Goal: Use online tool/utility: Use online tool/utility

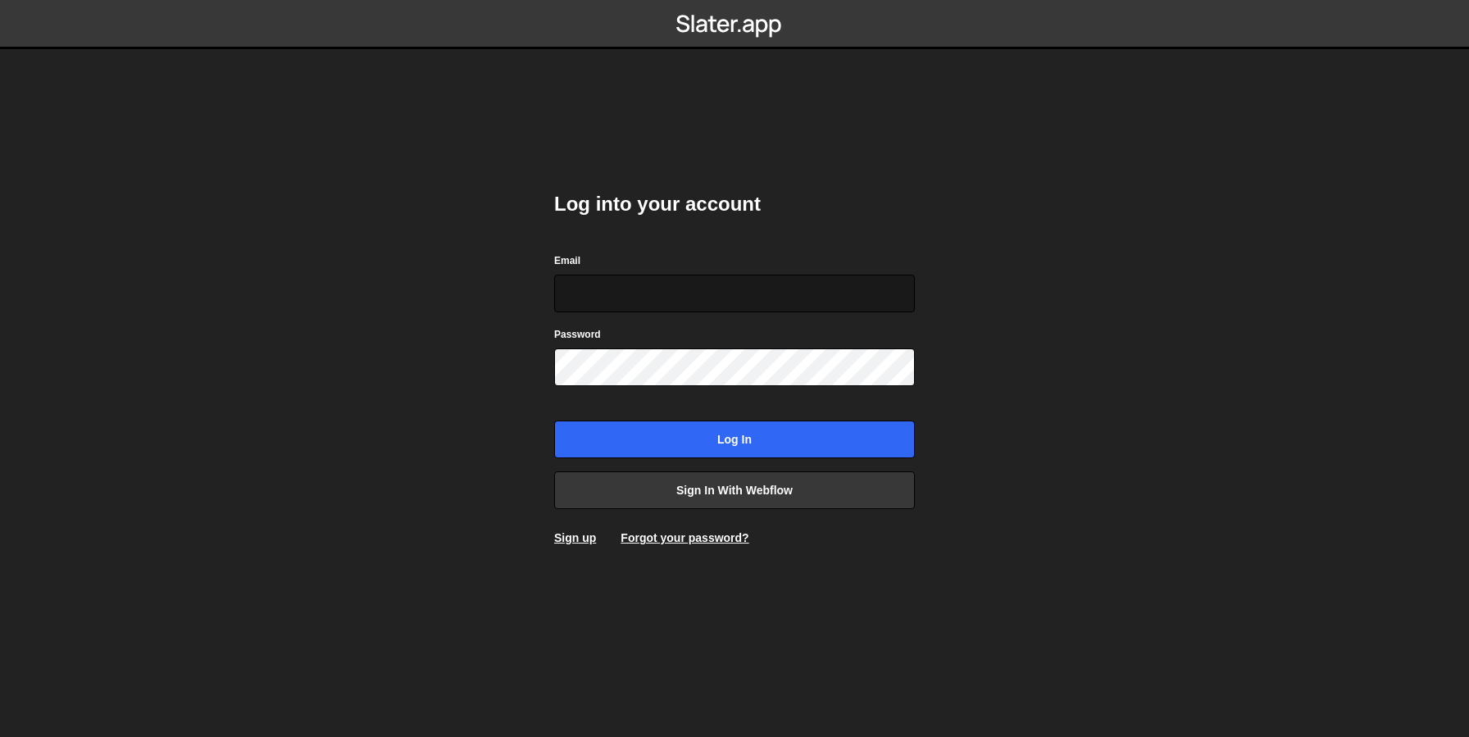
type input "[EMAIL_ADDRESS][DOMAIN_NAME]"
click at [657, 299] on input "[EMAIL_ADDRESS][DOMAIN_NAME]" at bounding box center [734, 294] width 361 height 38
click at [590, 460] on div "Log into your account Email [EMAIL_ADDRESS][DOMAIN_NAME] Password Log in Sign i…" at bounding box center [734, 368] width 361 height 404
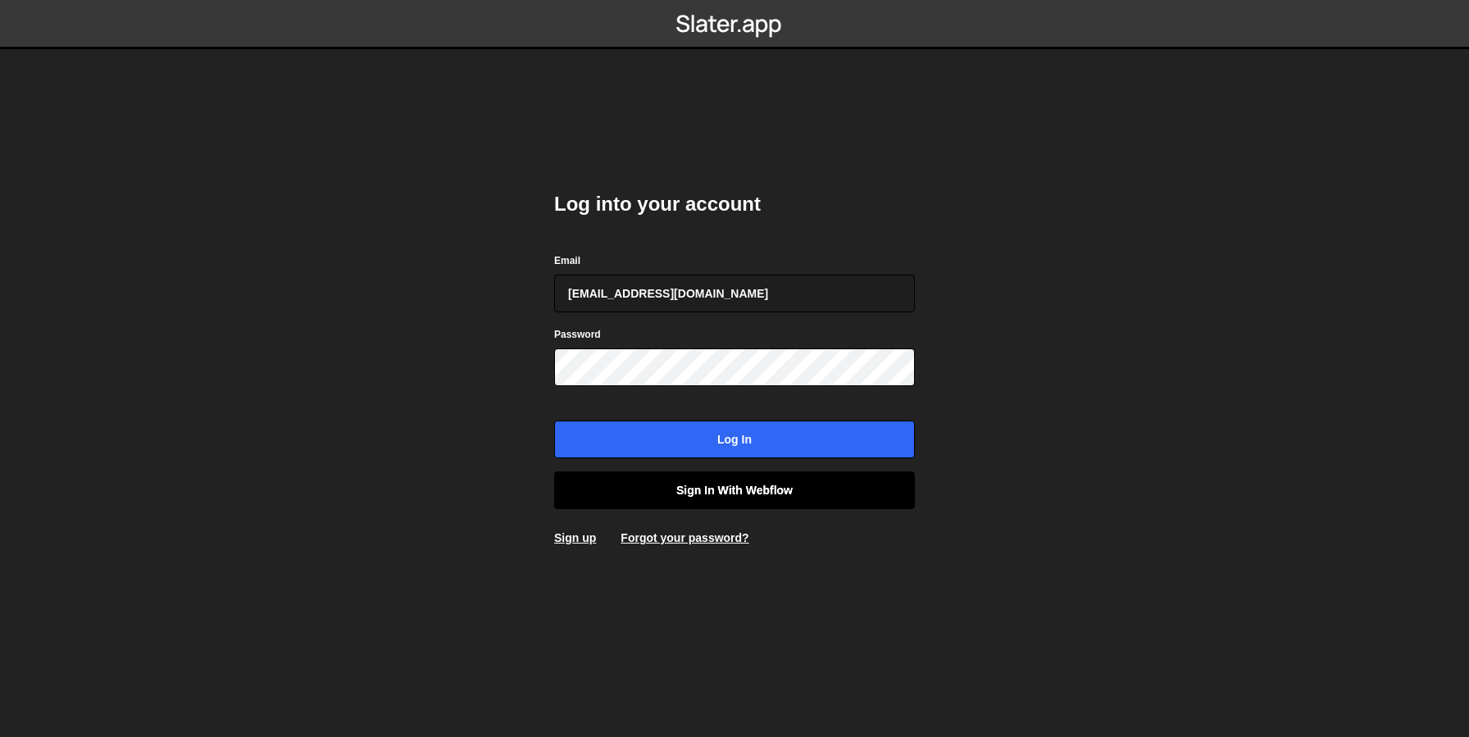
click at [650, 490] on link "Sign in with Webflow" at bounding box center [734, 490] width 361 height 38
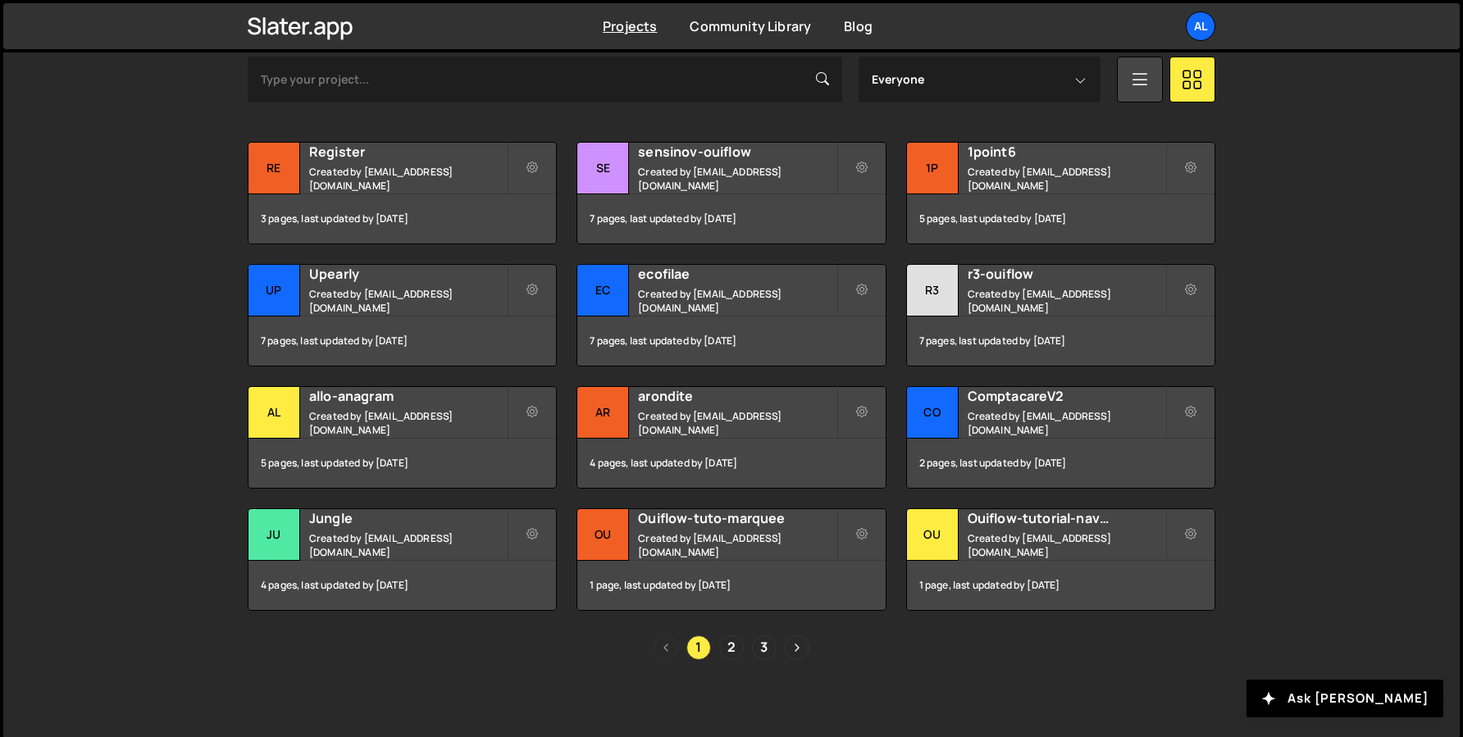
scroll to position [522, 0]
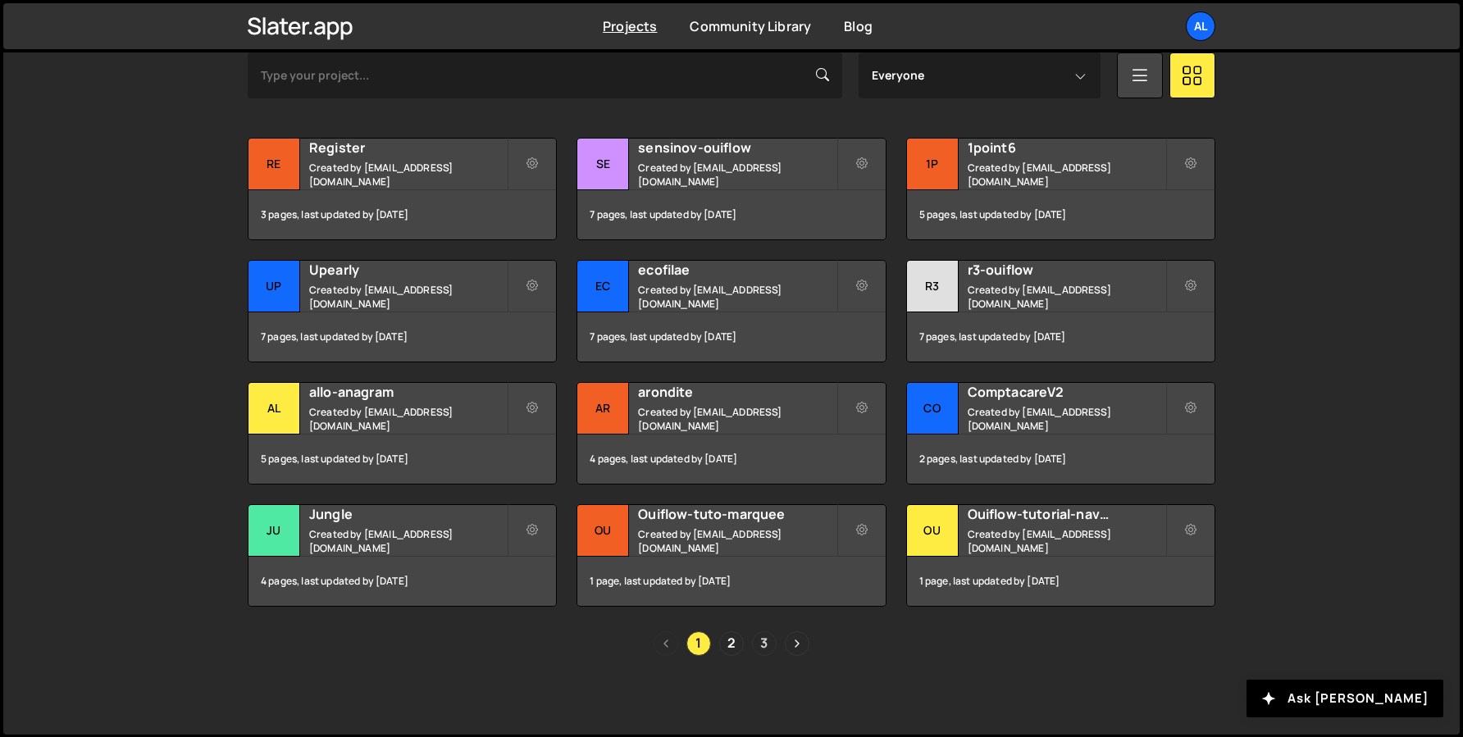
click at [763, 635] on link "3" at bounding box center [764, 643] width 25 height 25
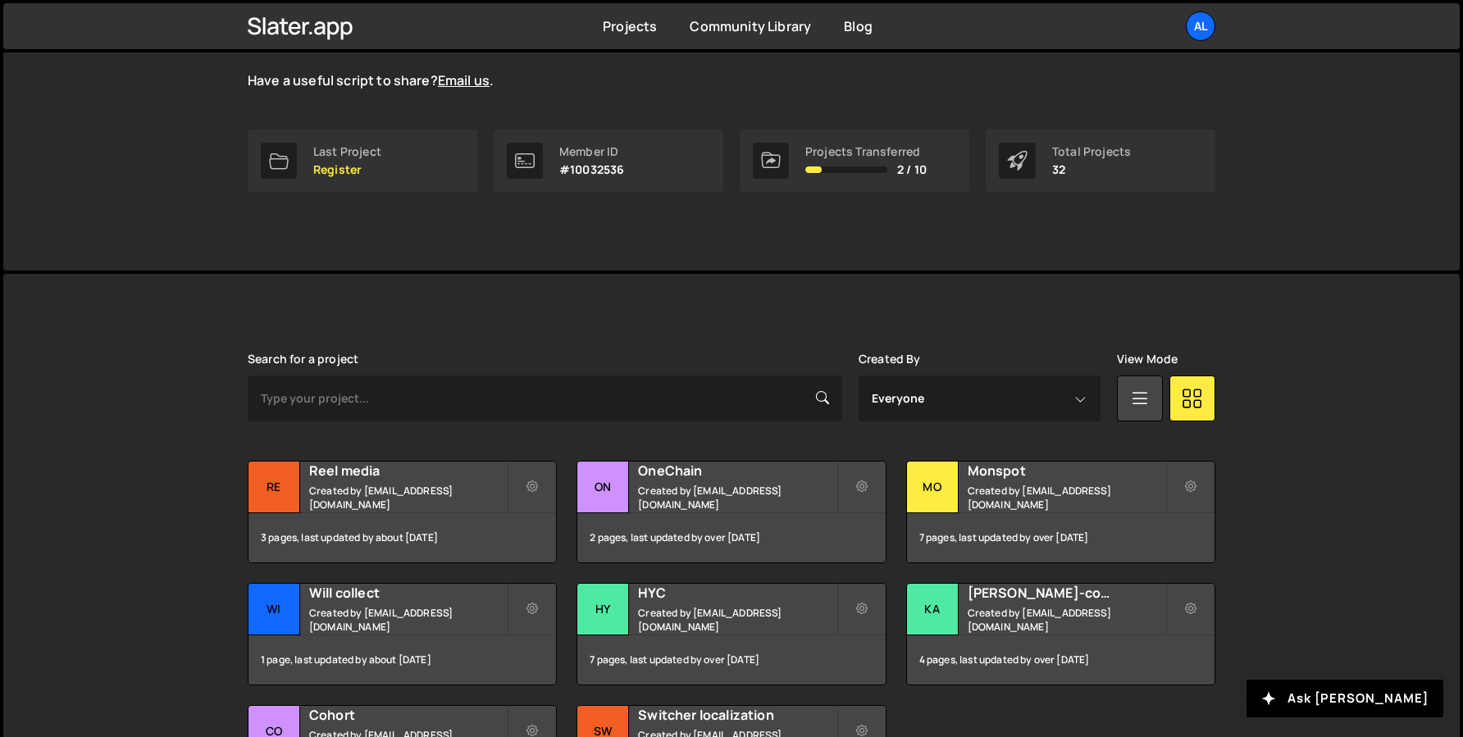
scroll to position [382, 0]
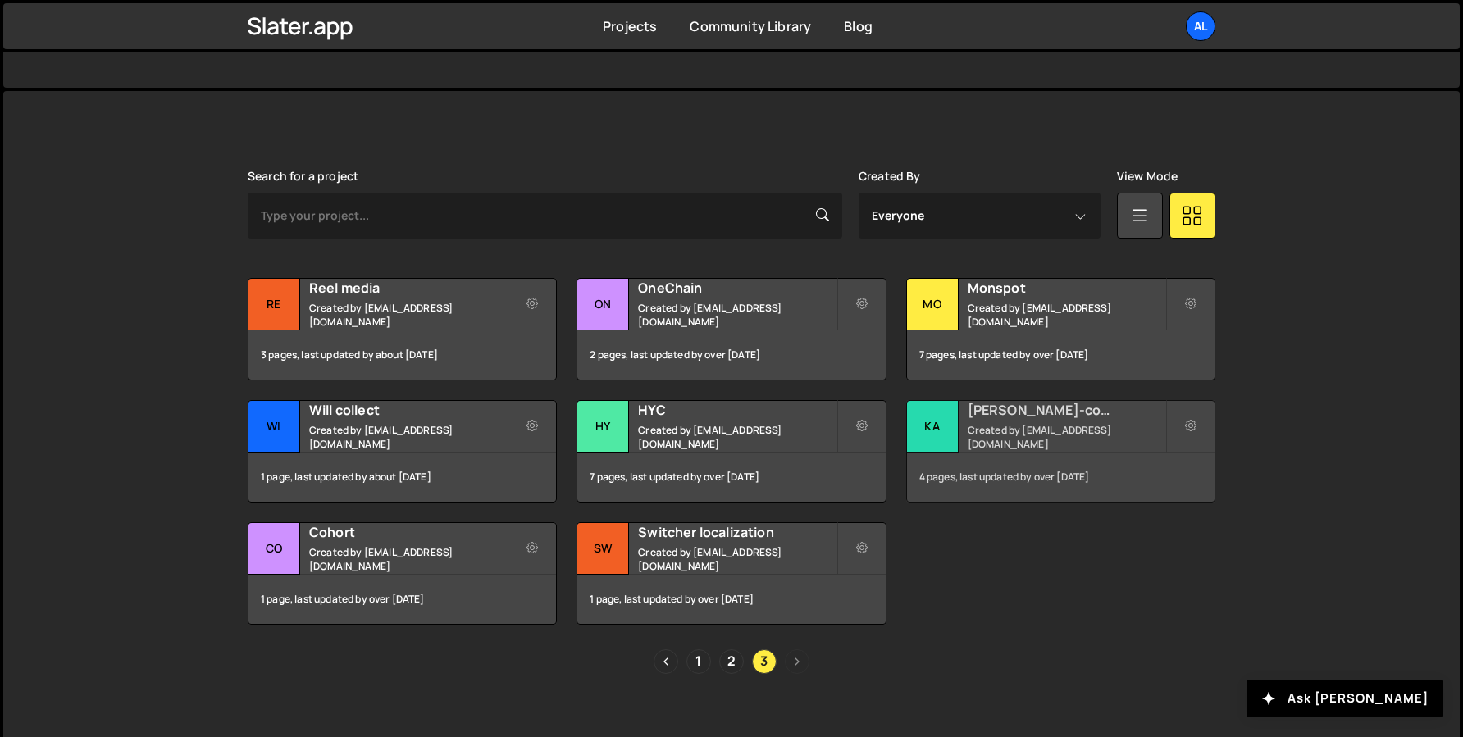
click at [1022, 426] on div "Karre-copie Created by alex.tuysuzian91@gmail.com" at bounding box center [1060, 426] width 307 height 51
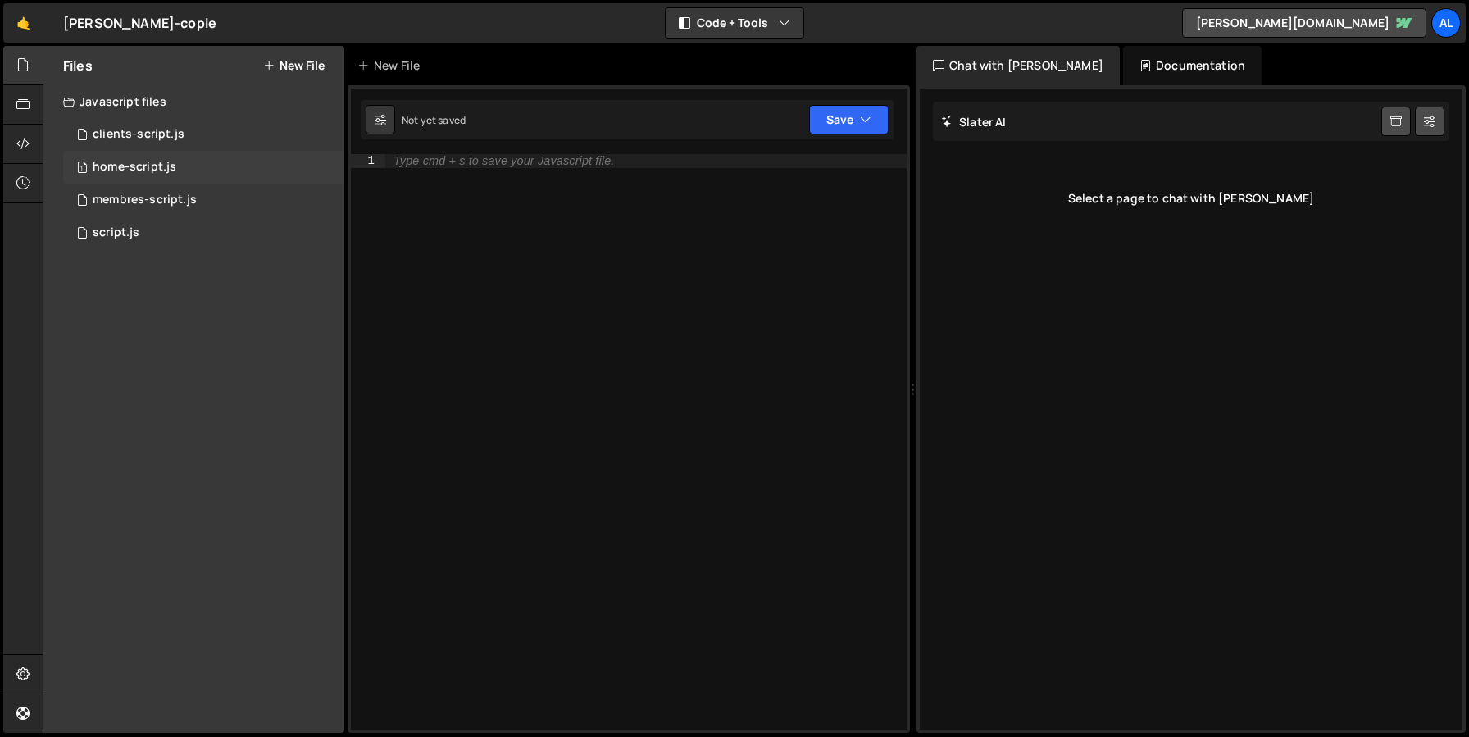
click at [151, 168] on div "home-script.js" at bounding box center [135, 167] width 84 height 15
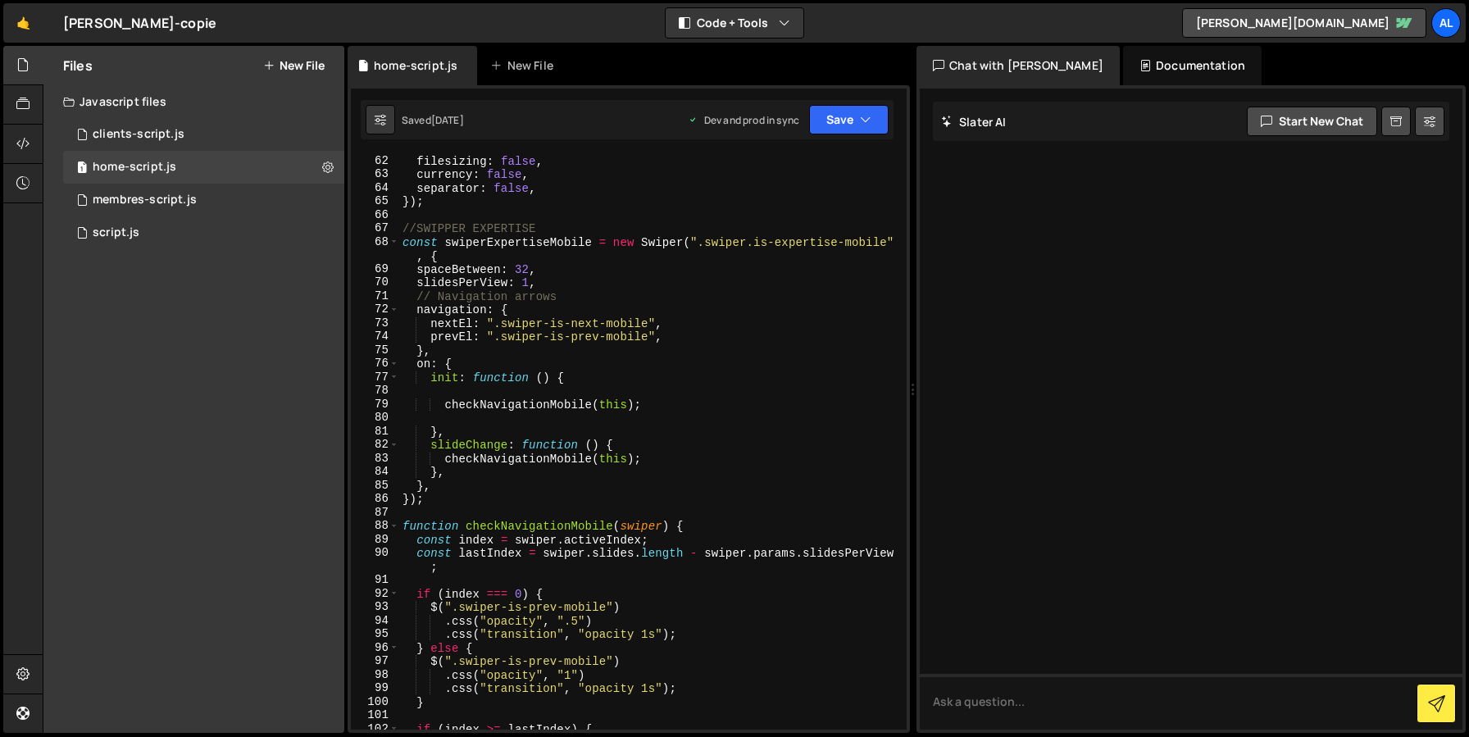
scroll to position [826, 0]
click at [393, 242] on span at bounding box center [393, 242] width 9 height 14
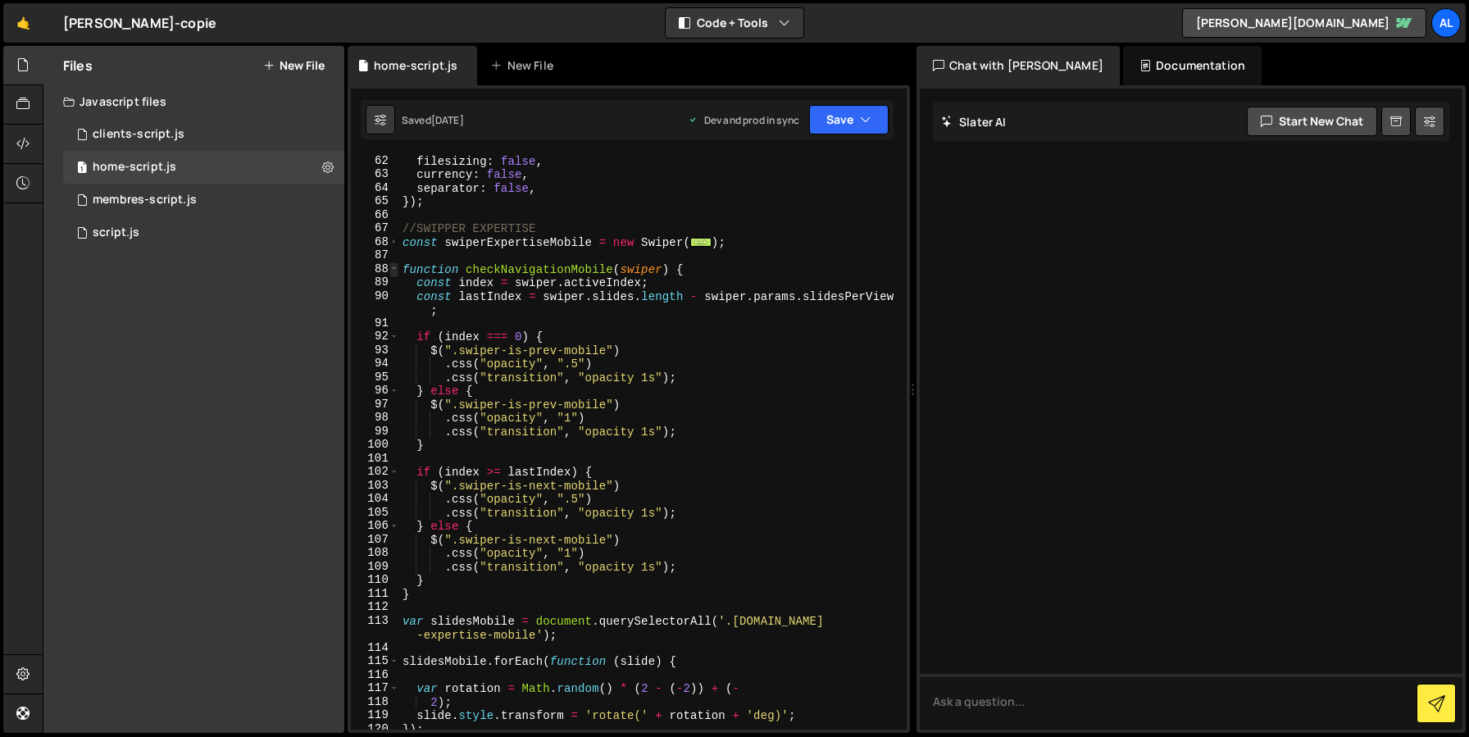
click at [394, 269] on span at bounding box center [393, 269] width 9 height 14
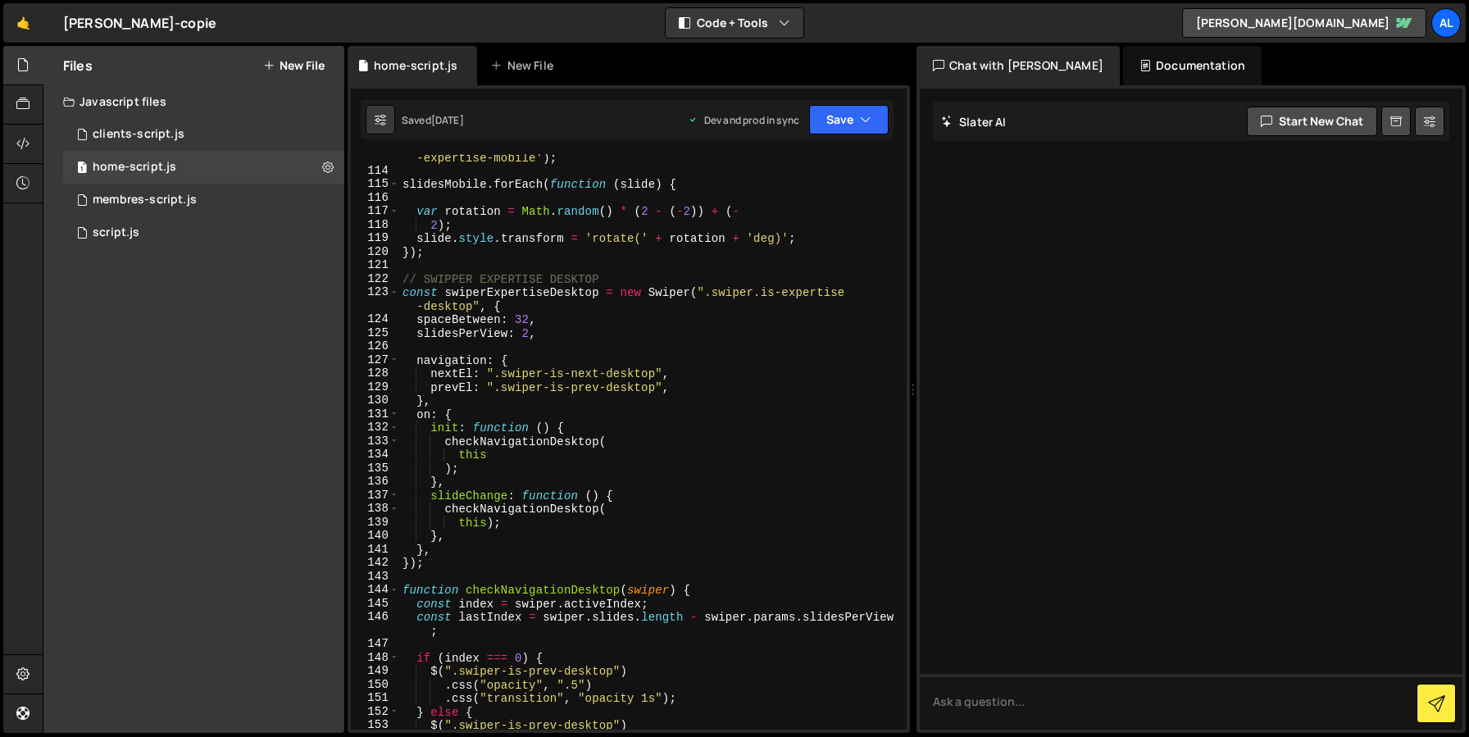
scroll to position [978, 0]
click at [393, 294] on span at bounding box center [393, 292] width 9 height 14
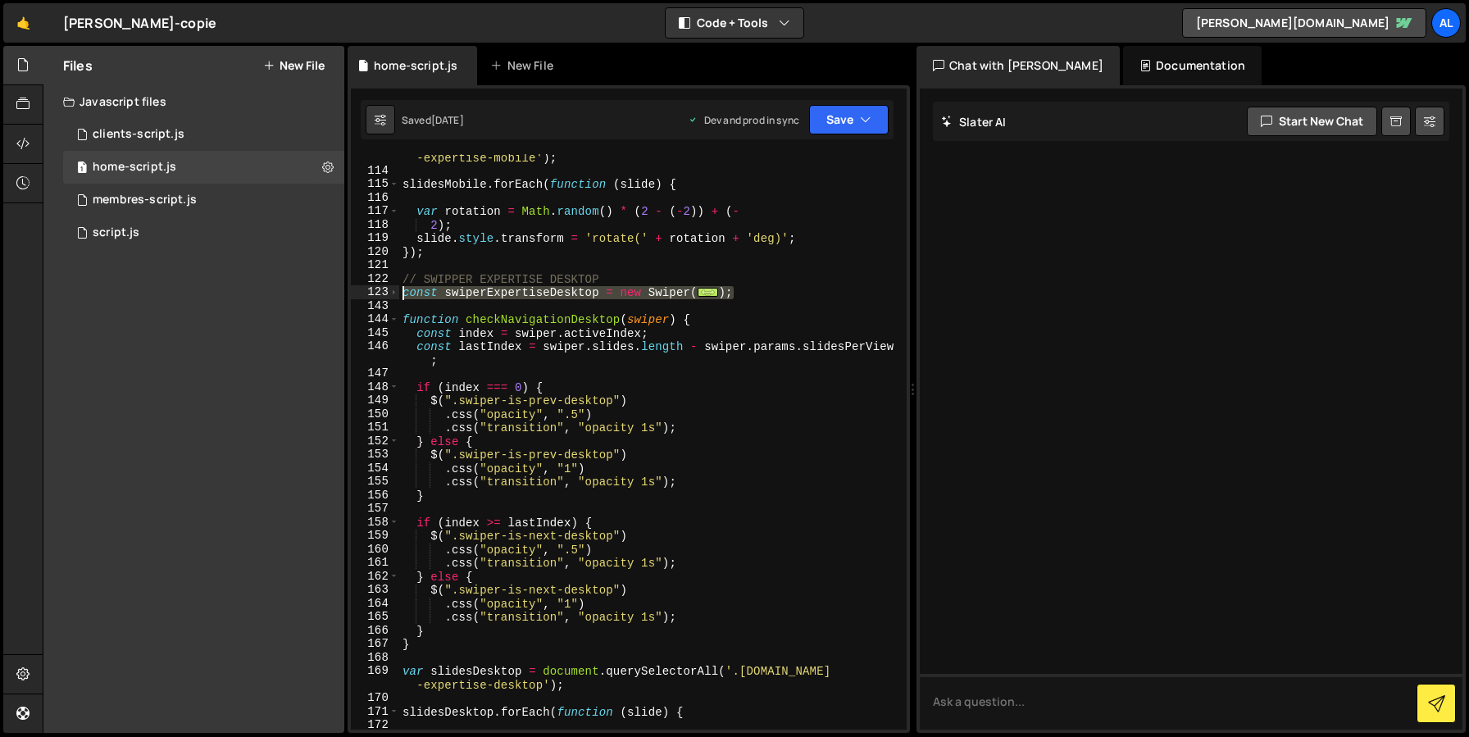
drag, startPoint x: 759, startPoint y: 290, endPoint x: 374, endPoint y: 290, distance: 385.4
click at [374, 290] on div "//COMPTEUR DYNAMIQUE 113 114 115 116 117 118 119 120 121 122 123 143 144 145 14…" at bounding box center [629, 442] width 556 height 576
type textarea "const swiperExpertiseDesktop = new Swiper(".swiper.is-expertise-desktop", { spa…"
